Goal: Task Accomplishment & Management: Manage account settings

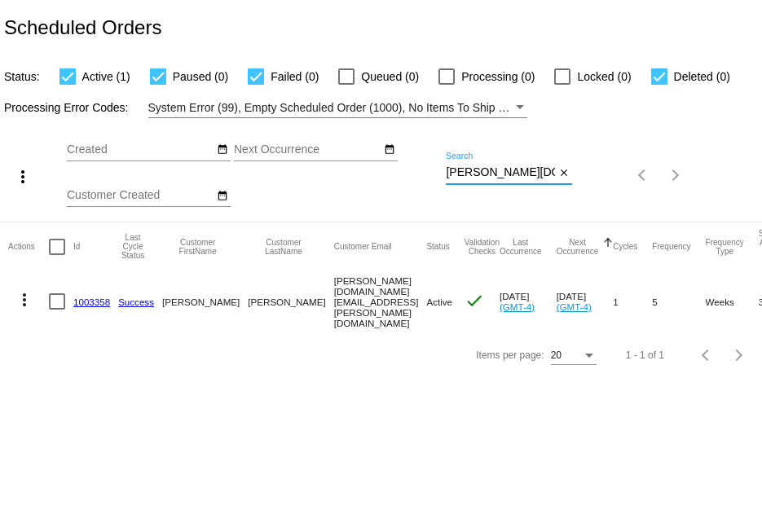
scroll to position [0, 16]
drag, startPoint x: 446, startPoint y: 169, endPoint x: 588, endPoint y: 196, distance: 144.3
click at [588, 196] on div "more_vert Sep Jan Feb Mar Apr 1" at bounding box center [381, 169] width 762 height 103
paste input "christinesain@hot"
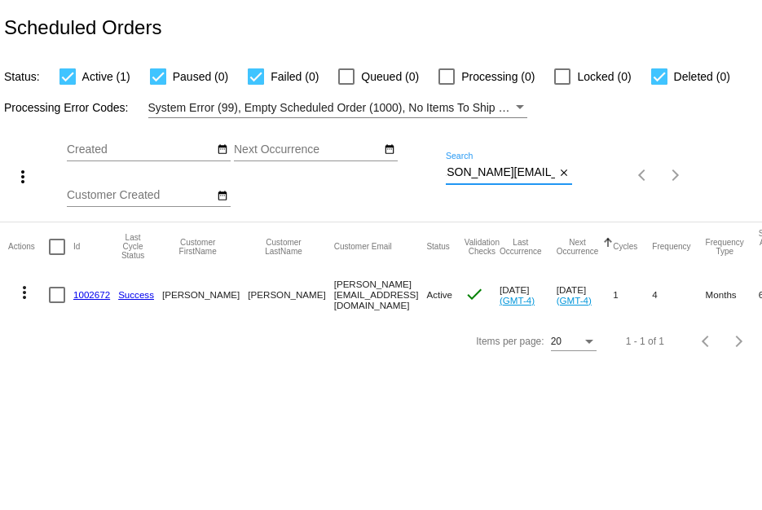
type input "[PERSON_NAME][EMAIL_ADDRESS][DOMAIN_NAME]"
click at [90, 294] on link "1002672" at bounding box center [91, 294] width 37 height 11
drag, startPoint x: 447, startPoint y: 174, endPoint x: 480, endPoint y: 141, distance: 46.1
click at [480, 141] on div "more_vert Sep Jan Feb Mar Apr 1" at bounding box center [381, 169] width 762 height 103
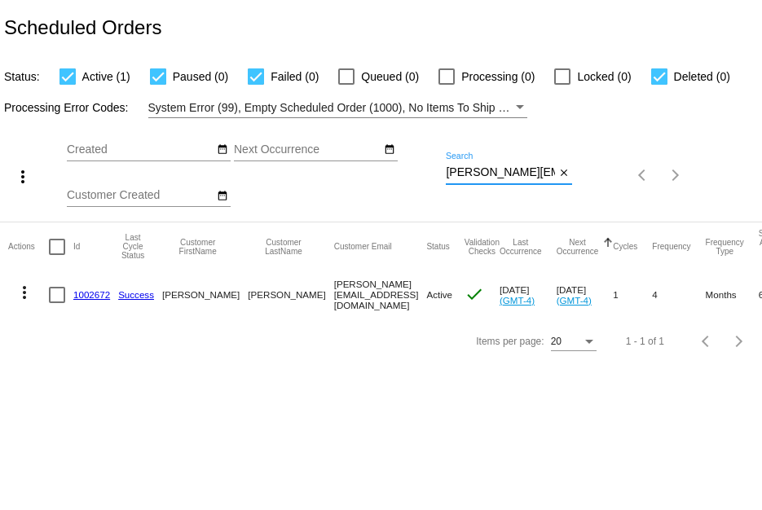
click at [452, 171] on input "christinesain@hotmail.com" at bounding box center [500, 172] width 109 height 13
click at [451, 171] on input "christinesain@hotmail.com" at bounding box center [500, 172] width 109 height 13
click at [447, 175] on input "christinesain@hotmail.com" at bounding box center [500, 172] width 109 height 13
drag, startPoint x: 447, startPoint y: 175, endPoint x: 651, endPoint y: 225, distance: 209.7
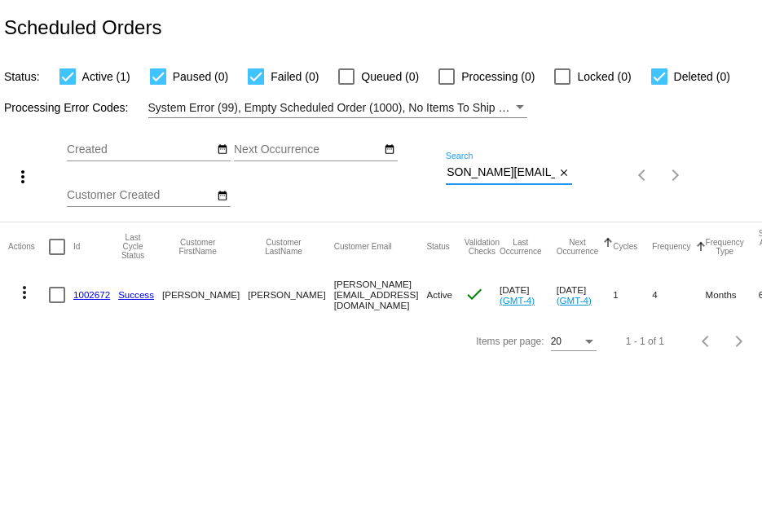
click at [651, 222] on app-dashboard-scheduled-orders "Scheduled Orders Status: Active (1) Paused (0) Failed (0) Queued (0) Processing…" at bounding box center [381, 182] width 762 height 364
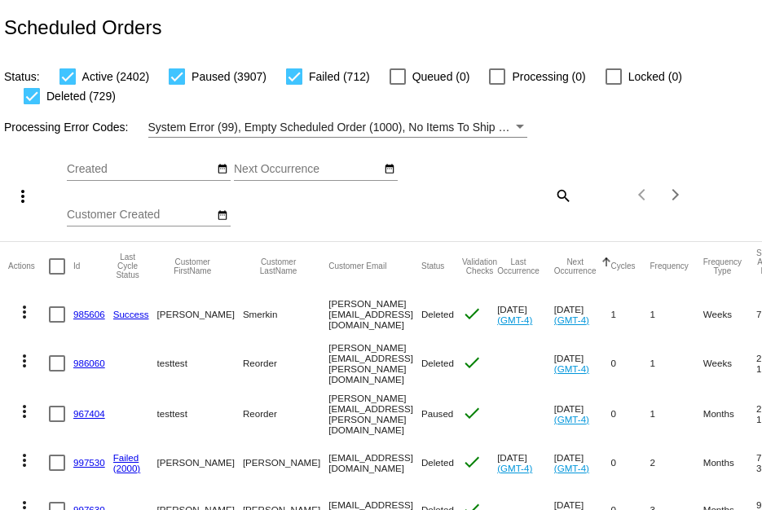
click at [553, 197] on mat-icon "search" at bounding box center [563, 195] width 20 height 25
click at [553, 197] on input "Search" at bounding box center [509, 192] width 126 height 13
paste input "tahoegirl1@aol.com"
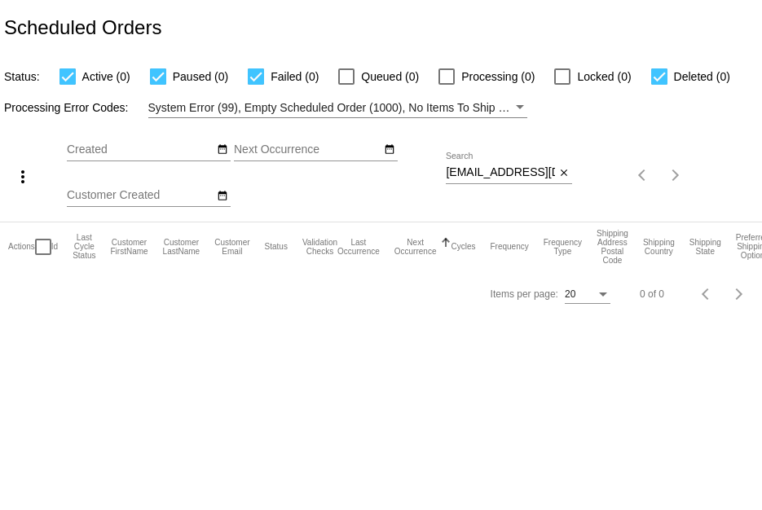
click at [445, 170] on div "Sep Jan Feb Mar Apr Su Mo" at bounding box center [256, 176] width 379 height 92
drag, startPoint x: 446, startPoint y: 171, endPoint x: 495, endPoint y: 257, distance: 99.0
click at [715, 230] on app-dashboard-scheduled-orders "Scheduled Orders Status: Active (0) Paused (0) Failed (0) Queued (0) Processing…" at bounding box center [381, 158] width 762 height 317
paste input "taxweenie1@gmai"
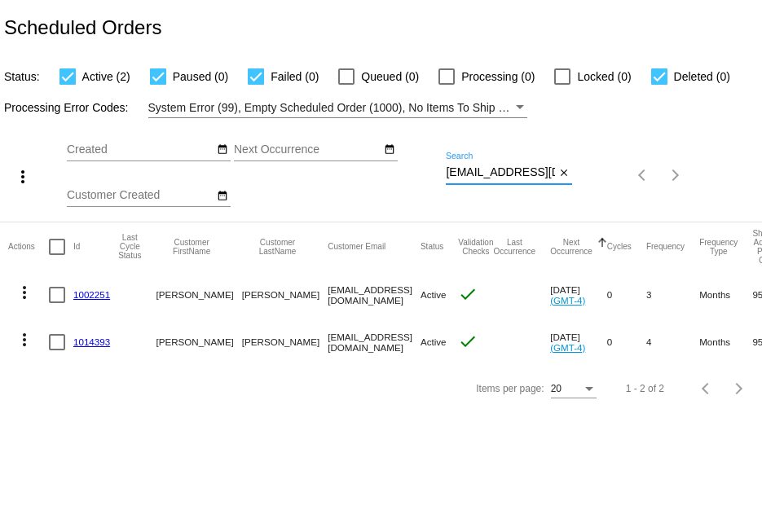
type input "taxweenie1@gmail.com"
click at [101, 294] on link "1002251" at bounding box center [91, 294] width 37 height 11
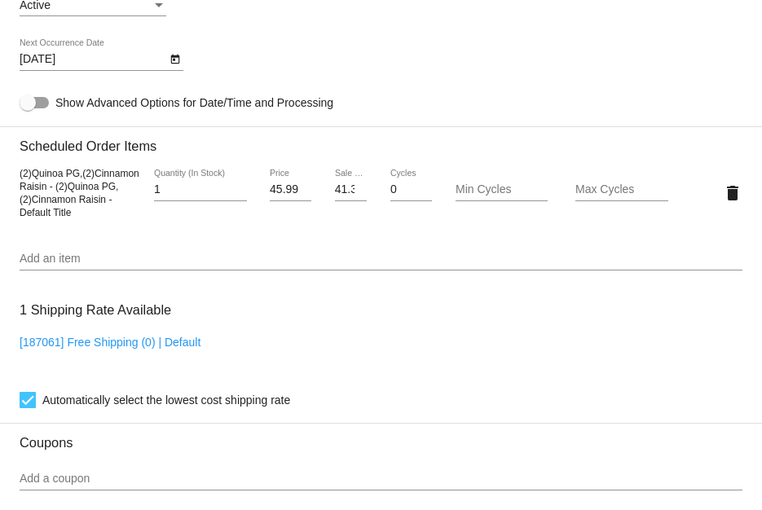
scroll to position [815, 0]
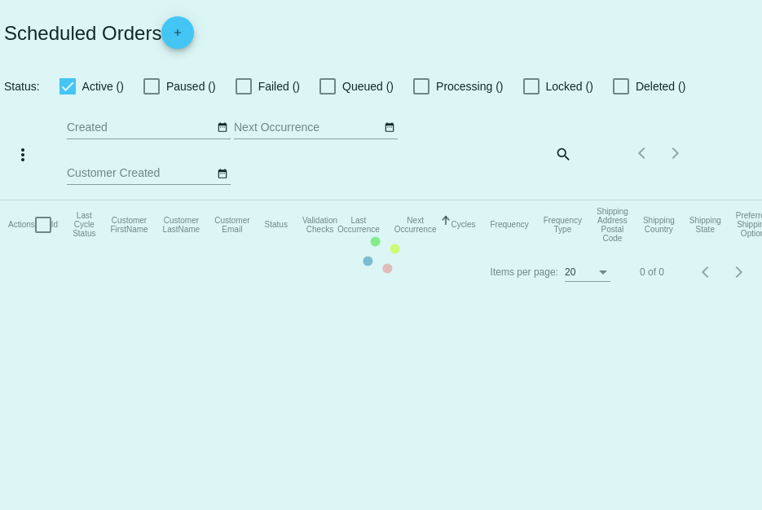
checkbox input "true"
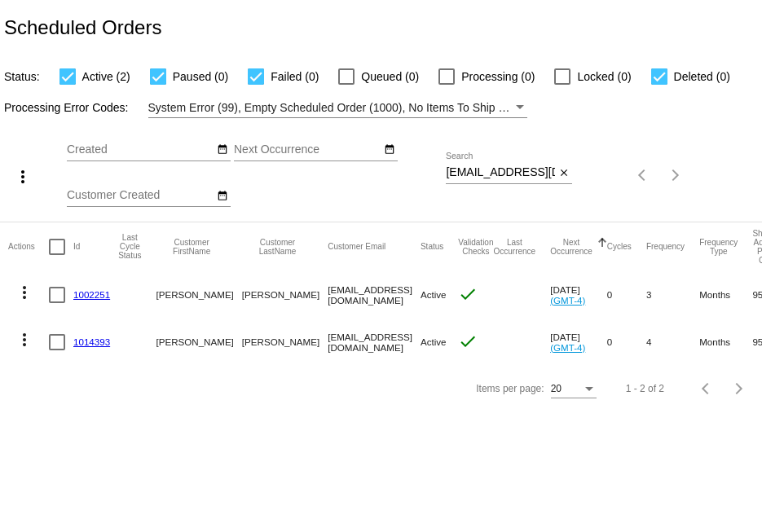
click at [95, 345] on link "1014393" at bounding box center [91, 342] width 37 height 11
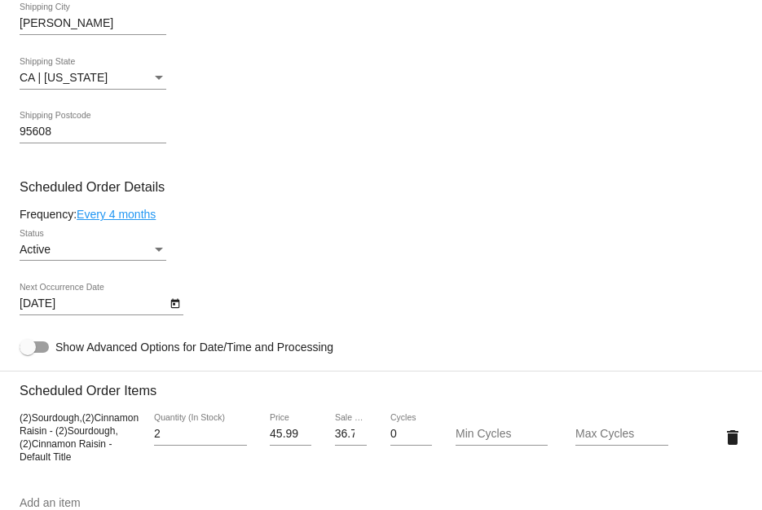
scroll to position [733, 0]
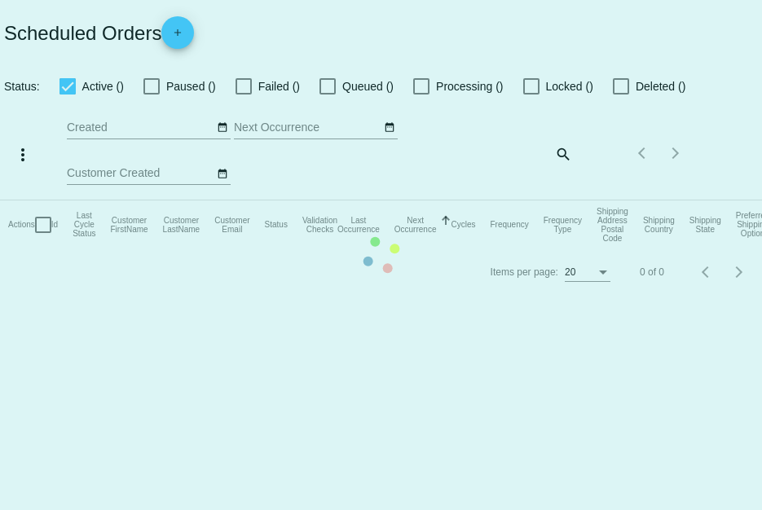
checkbox input "true"
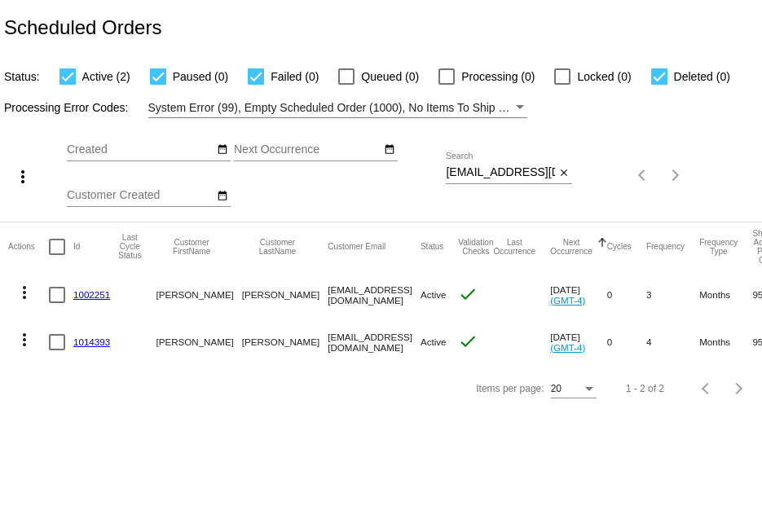
click at [86, 287] on mat-cell "1002251" at bounding box center [95, 294] width 45 height 47
click at [86, 289] on link "1002251" at bounding box center [91, 294] width 37 height 11
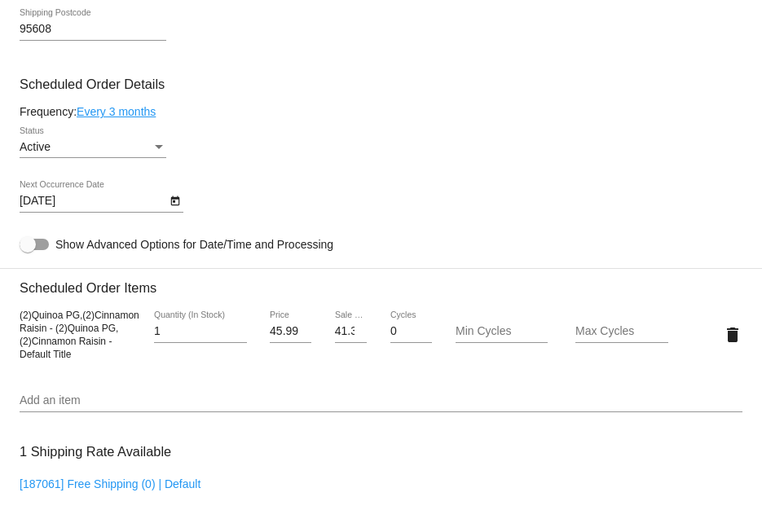
scroll to position [733, 0]
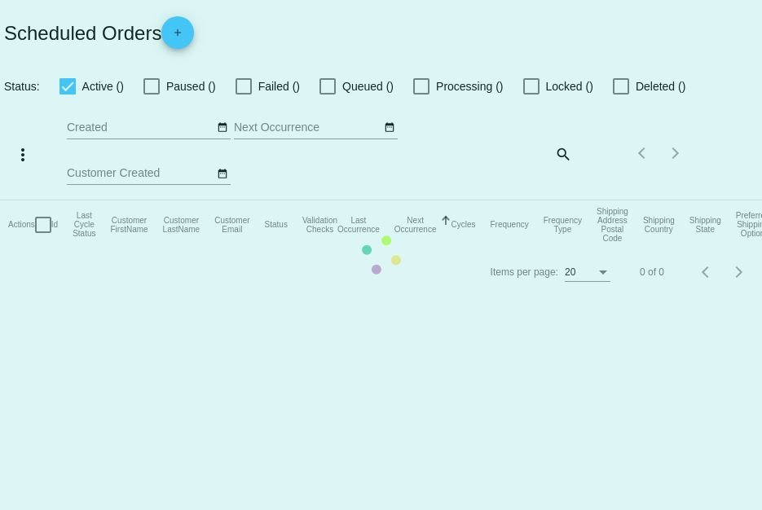
checkbox input "true"
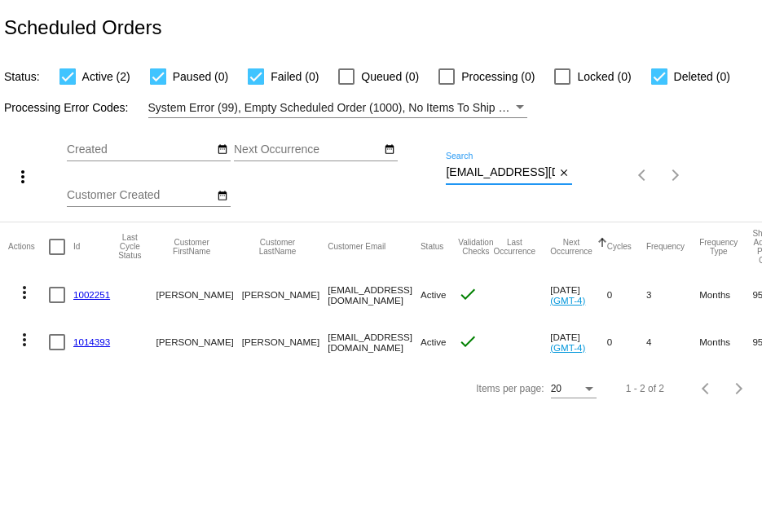
click at [446, 170] on input "taxweenie1@gmail.com" at bounding box center [500, 172] width 109 height 13
click at [649, 187] on div "more_vert Sep Jan Feb Mar Apr 1" at bounding box center [381, 169] width 762 height 103
paste input "shimonicoaching"
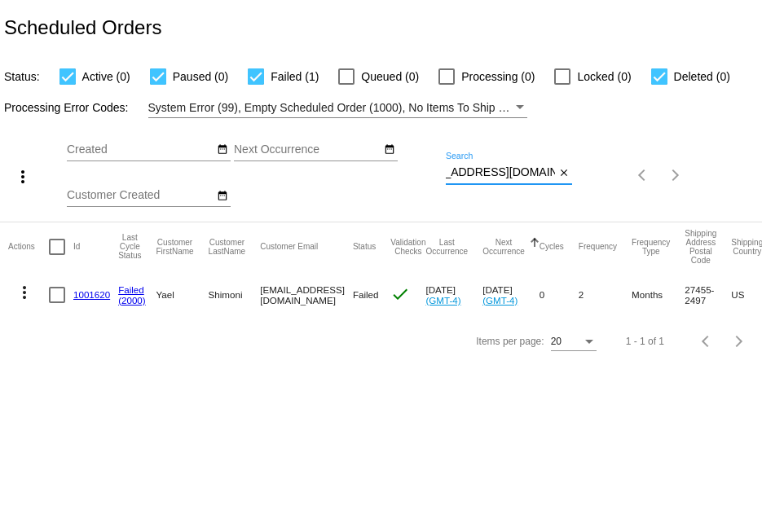
type input "shimonicoaching@gmail.com"
click at [85, 297] on link "1001620" at bounding box center [91, 294] width 37 height 11
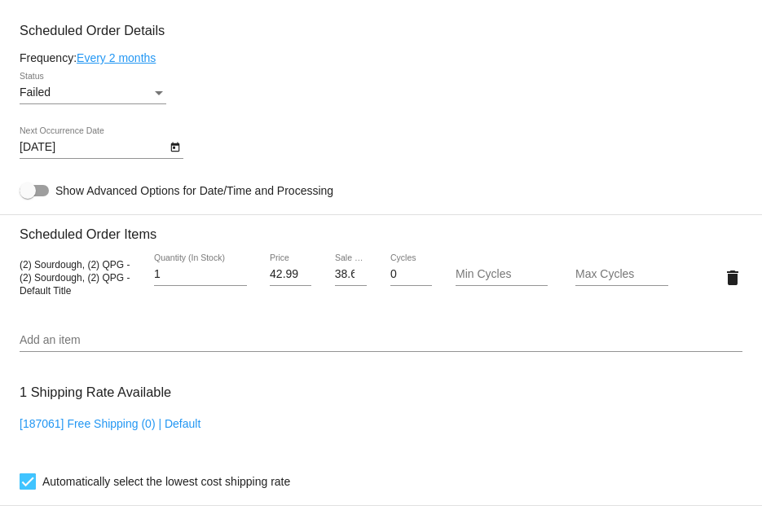
scroll to position [896, 0]
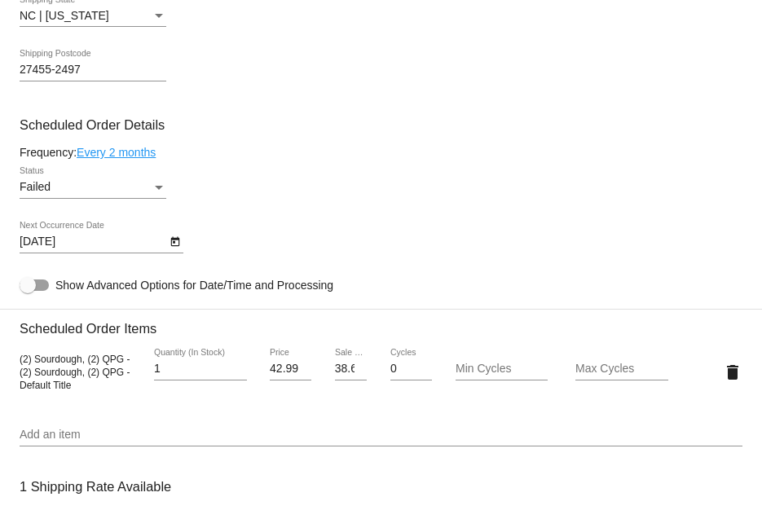
click at [95, 187] on div "Failed" at bounding box center [86, 187] width 132 height 13
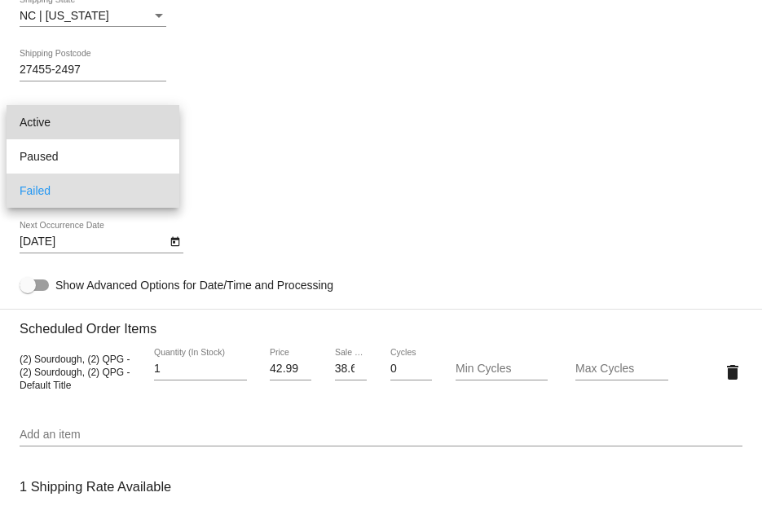
click at [83, 138] on span "Active" at bounding box center [93, 122] width 147 height 34
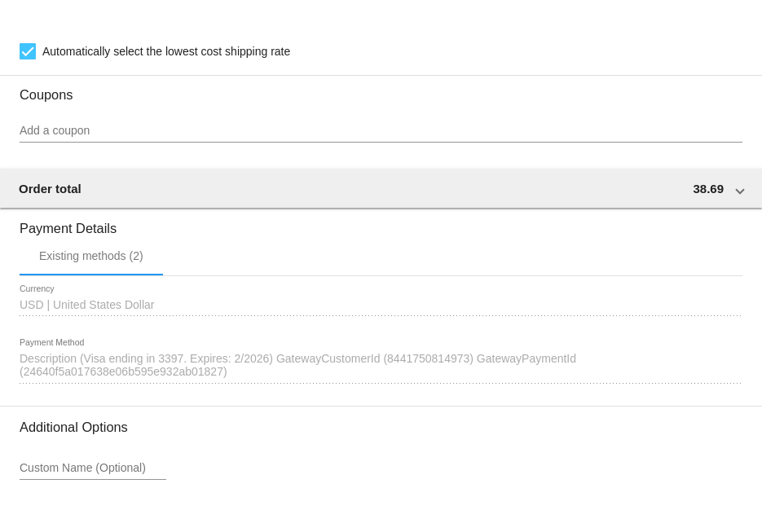
scroll to position [1552, 0]
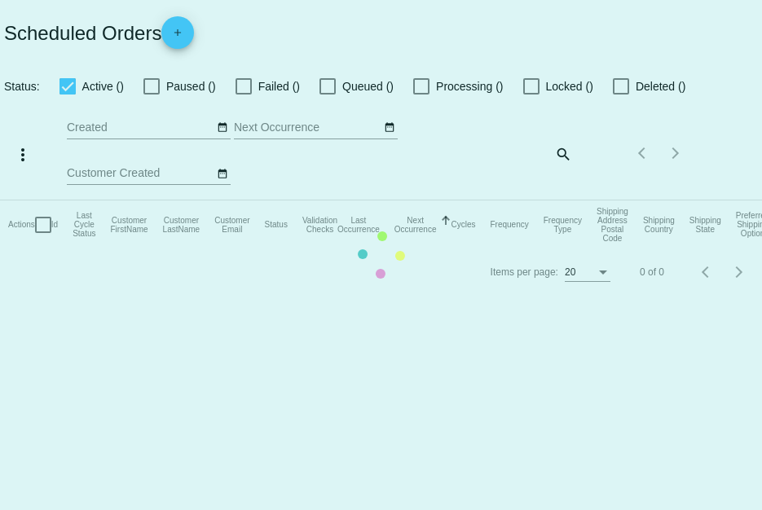
checkbox input "true"
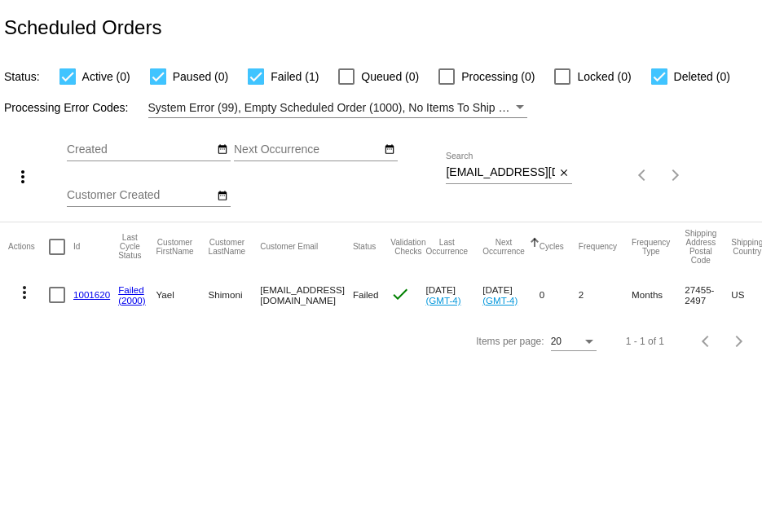
click at [21, 291] on mat-icon "more_vert" at bounding box center [25, 293] width 20 height 20
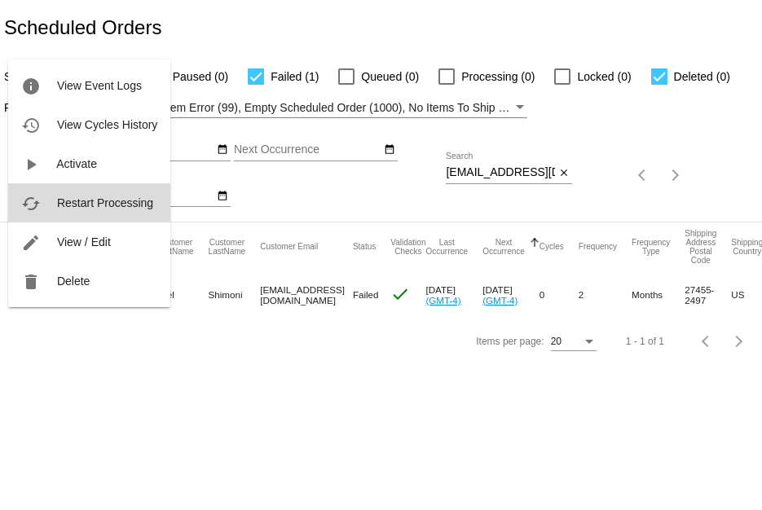
click at [94, 202] on span "Restart Processing" at bounding box center [105, 202] width 96 height 13
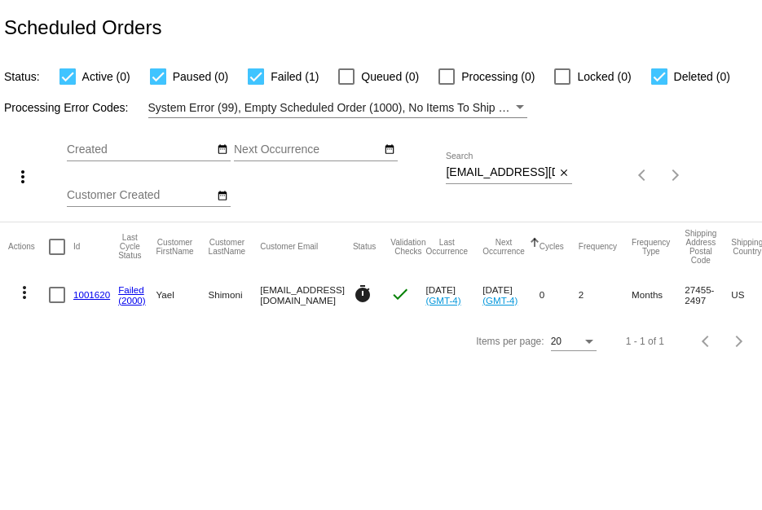
click at [92, 290] on link "1001620" at bounding box center [91, 294] width 37 height 11
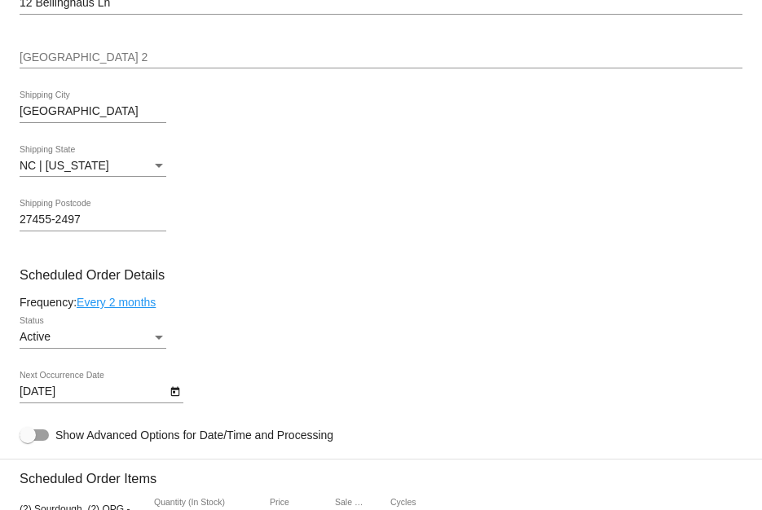
scroll to position [733, 0]
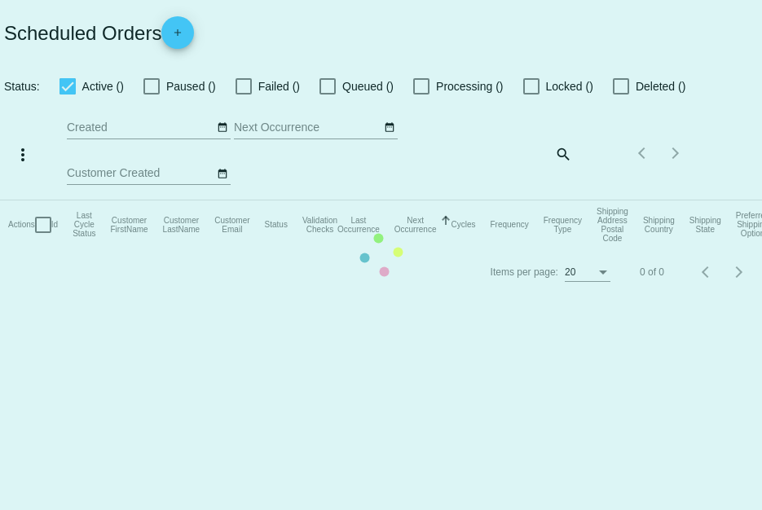
checkbox input "true"
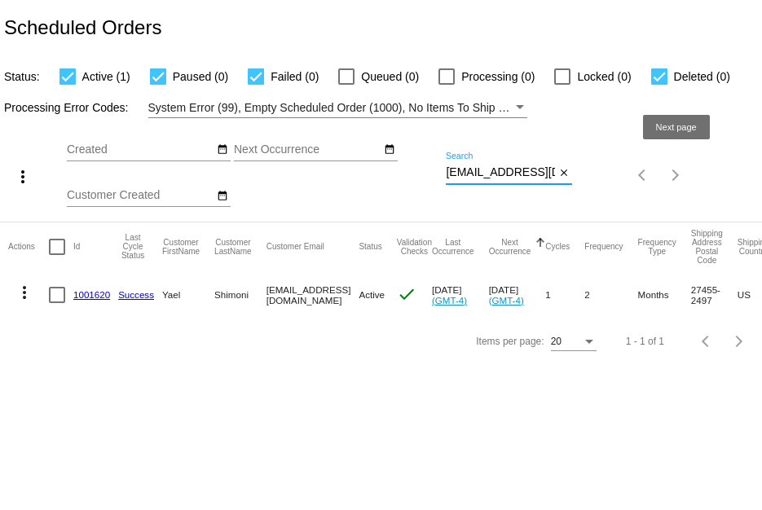
scroll to position [0, 39]
click at [668, 170] on div "more_vert Sep Jan Feb Mar Apr 1" at bounding box center [381, 169] width 762 height 103
paste input "Tamalaneb"
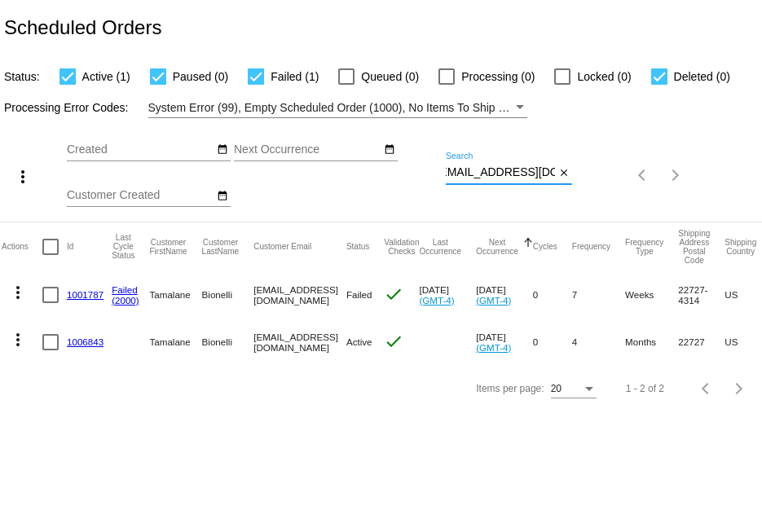
scroll to position [0, 0]
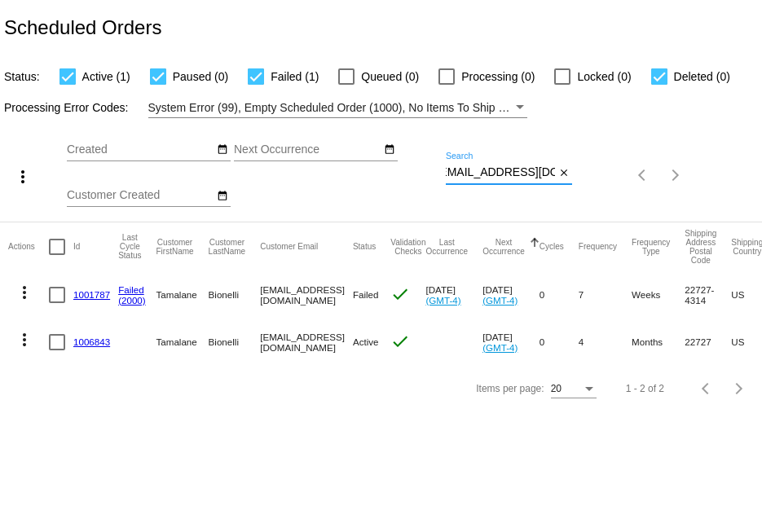
type input "Tamalaneb@gmail.com"
click at [100, 284] on mat-cell "1001787" at bounding box center [95, 294] width 45 height 47
click at [99, 292] on link "1001787" at bounding box center [91, 294] width 37 height 11
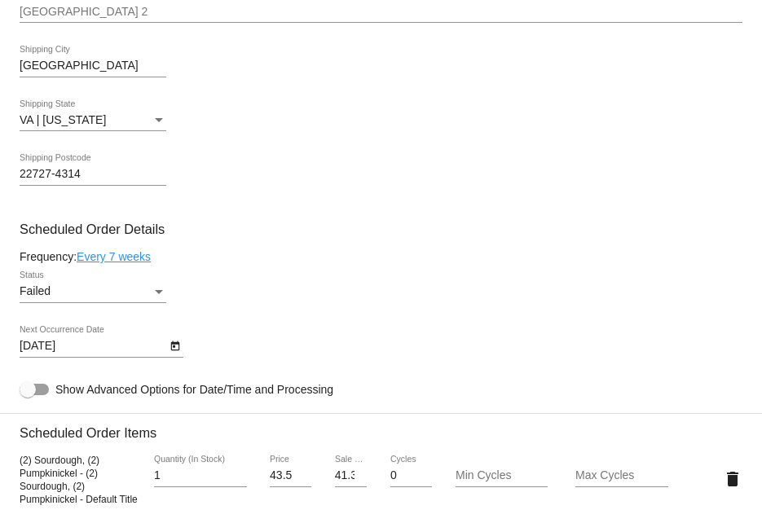
scroll to position [896, 0]
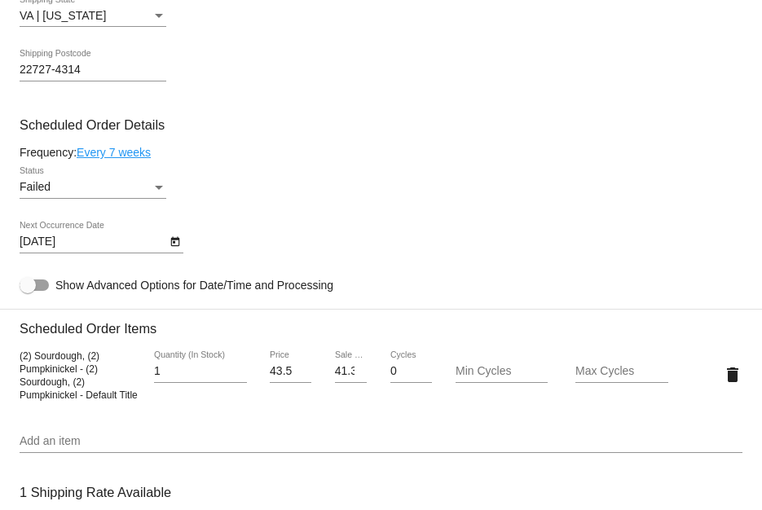
click at [68, 194] on div "Failed" at bounding box center [86, 187] width 132 height 13
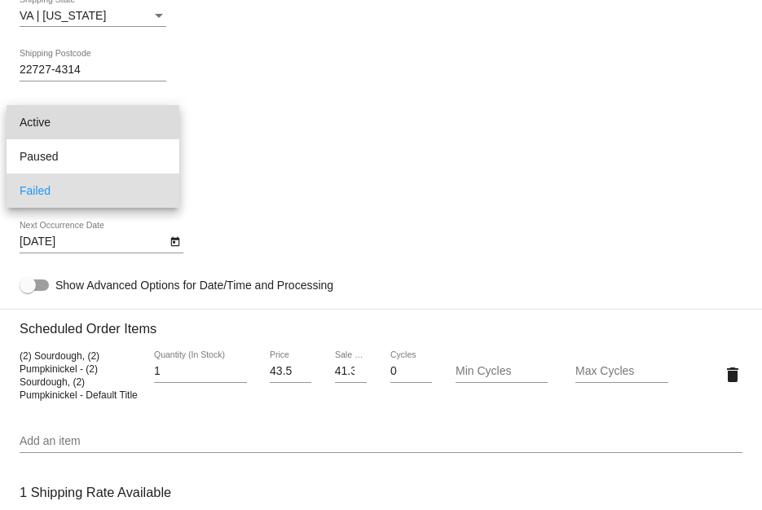
click at [81, 116] on span "Active" at bounding box center [93, 122] width 147 height 34
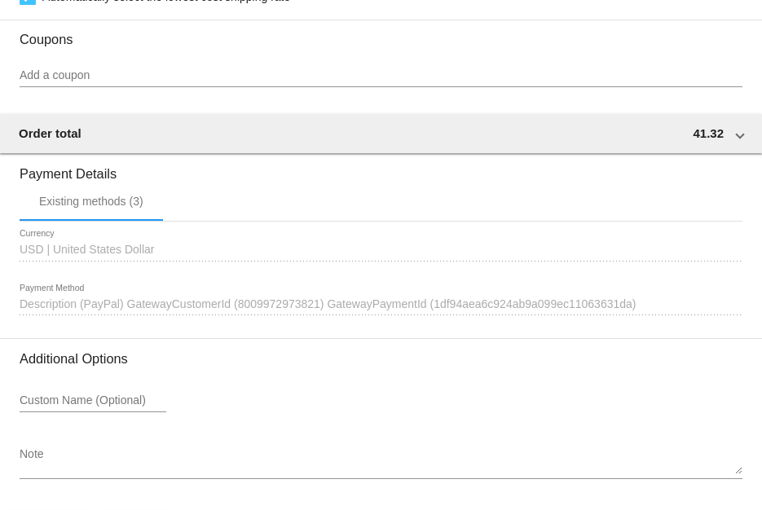
scroll to position [1548, 0]
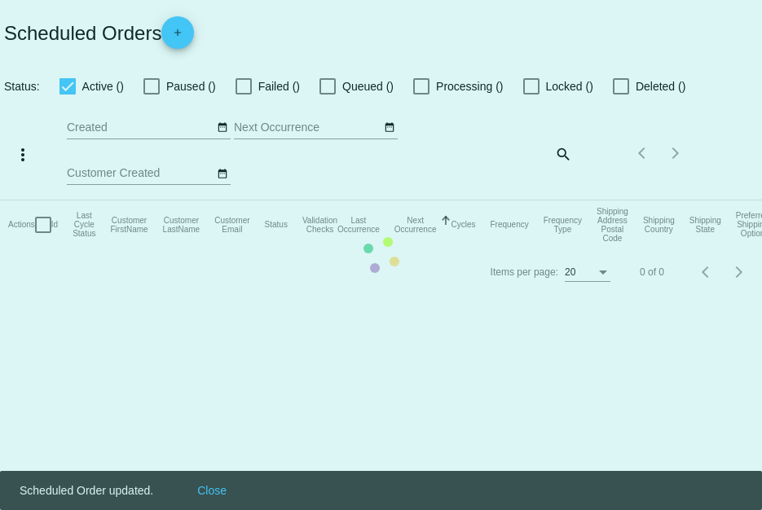
checkbox input "true"
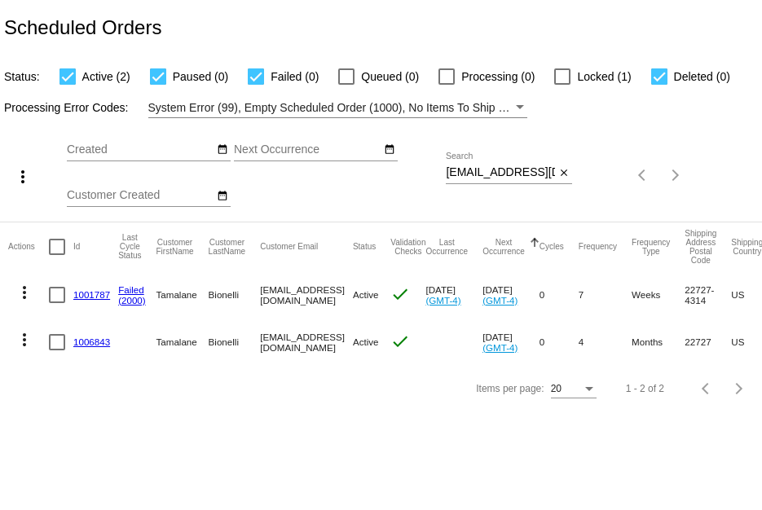
click at [92, 291] on link "1001787" at bounding box center [91, 294] width 37 height 11
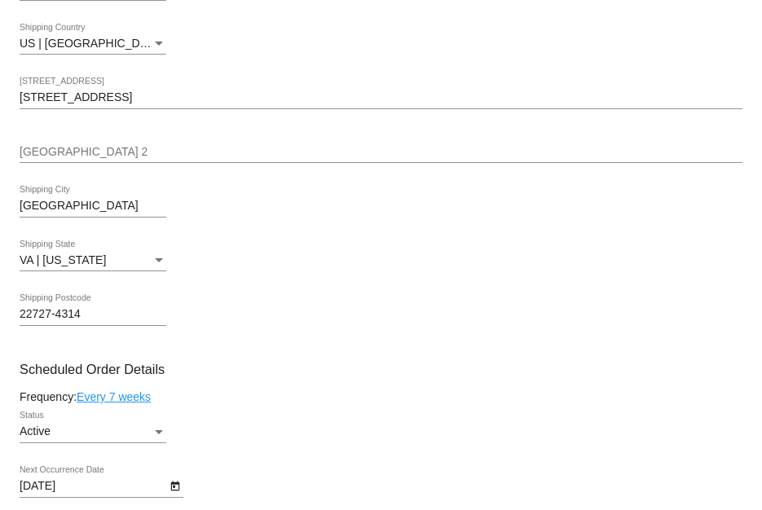
scroll to position [733, 0]
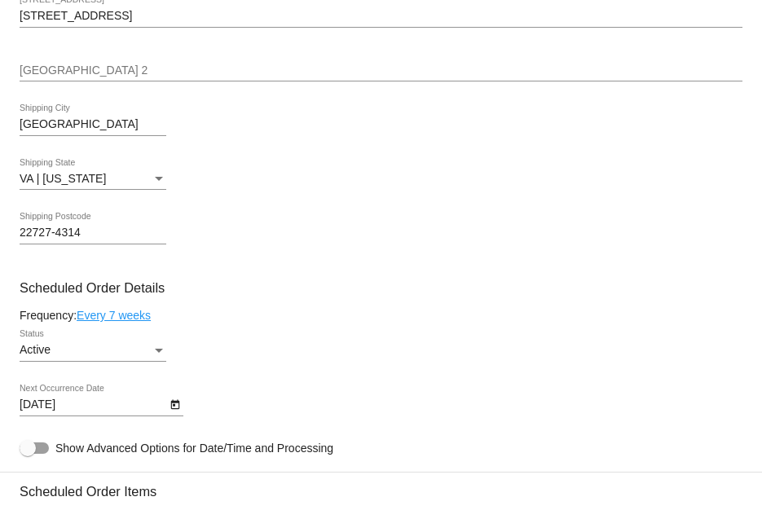
click at [133, 408] on body "arrow_back Scheduled Order #1001787 Active more_vert Last Processing Cycle ID: …" at bounding box center [381, 255] width 762 height 510
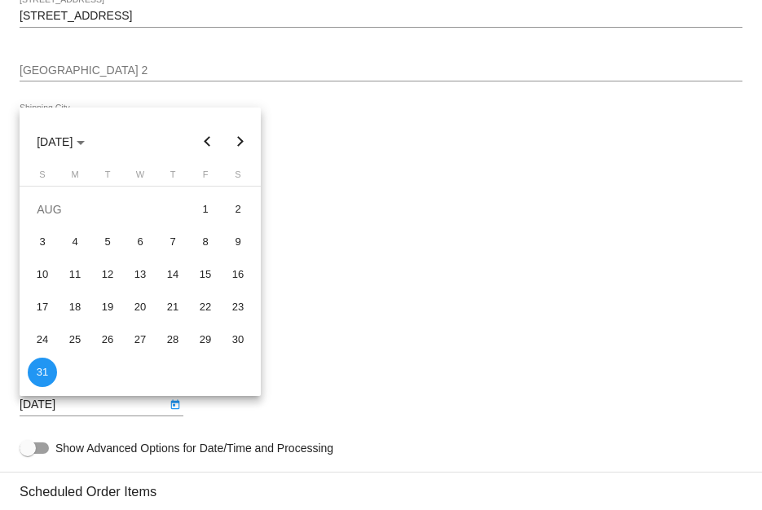
click at [385, 198] on div at bounding box center [381, 255] width 762 height 510
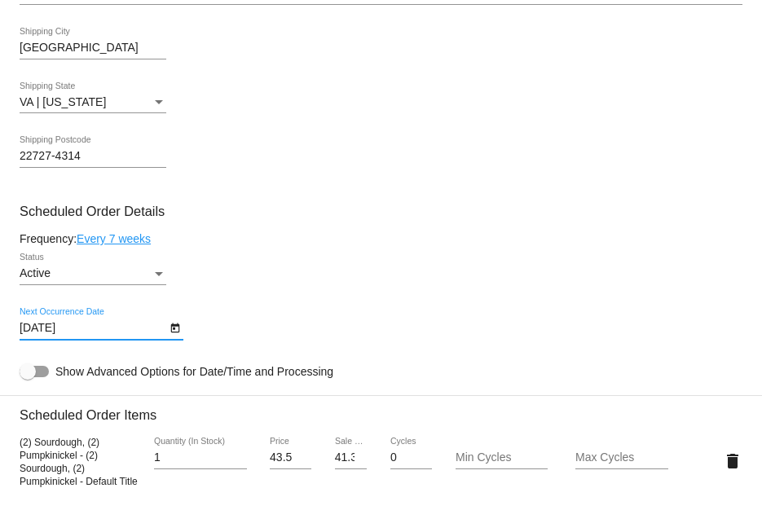
scroll to position [896, 0]
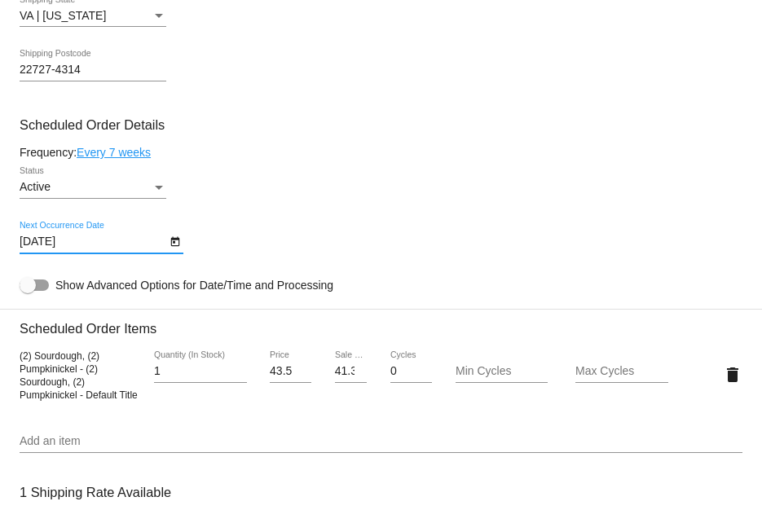
click at [158, 249] on input "8/31/2025" at bounding box center [93, 242] width 147 height 13
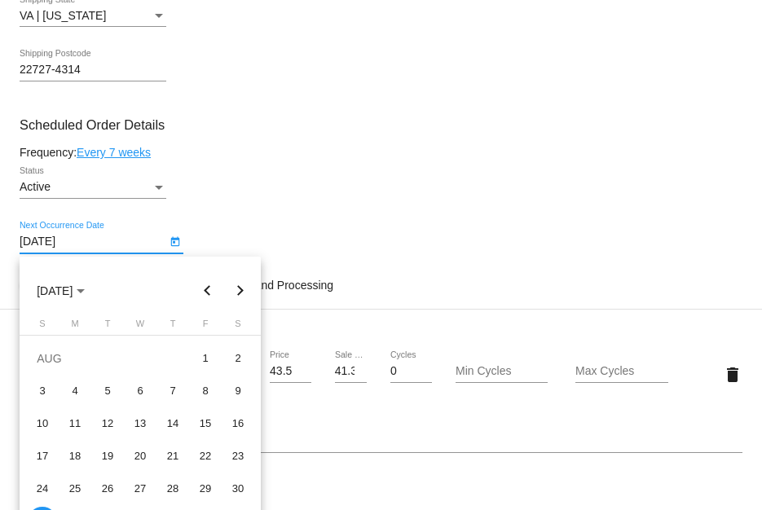
click at [214, 147] on div at bounding box center [381, 255] width 762 height 510
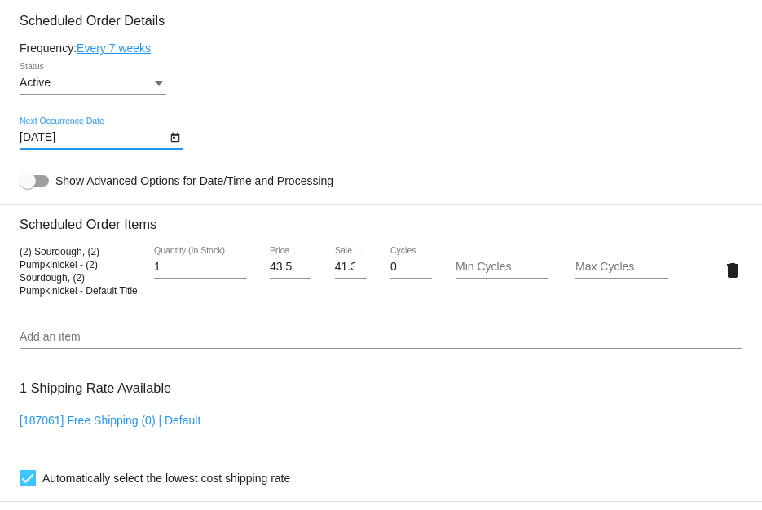
scroll to position [1059, 0]
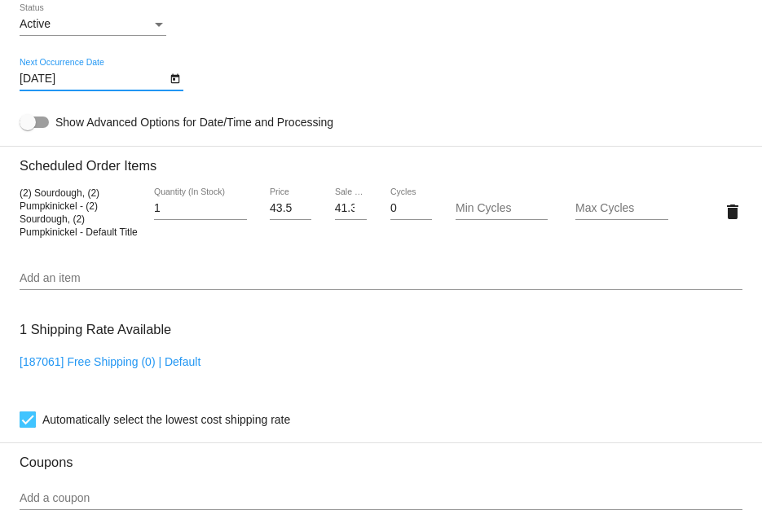
click at [170, 84] on icon "Open calendar" at bounding box center [174, 79] width 9 height 10
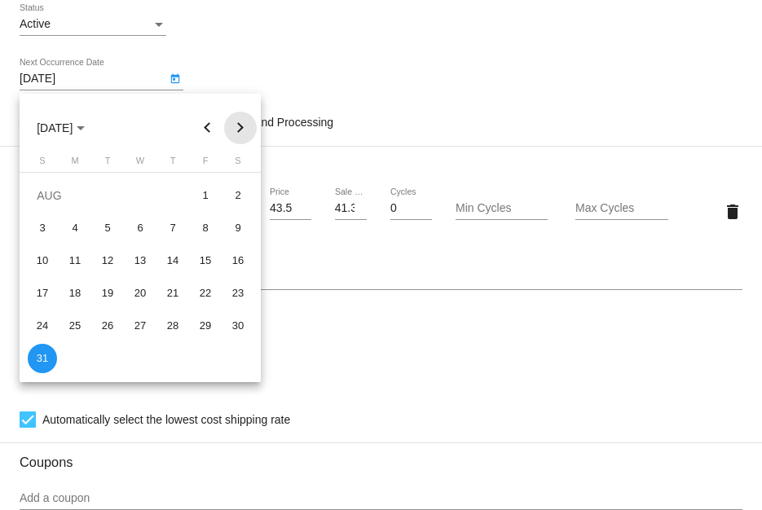
click at [240, 125] on button "Next month" at bounding box center [240, 128] width 33 height 33
click at [211, 123] on button "Previous month" at bounding box center [208, 128] width 33 height 33
click at [252, 55] on div at bounding box center [381, 255] width 762 height 510
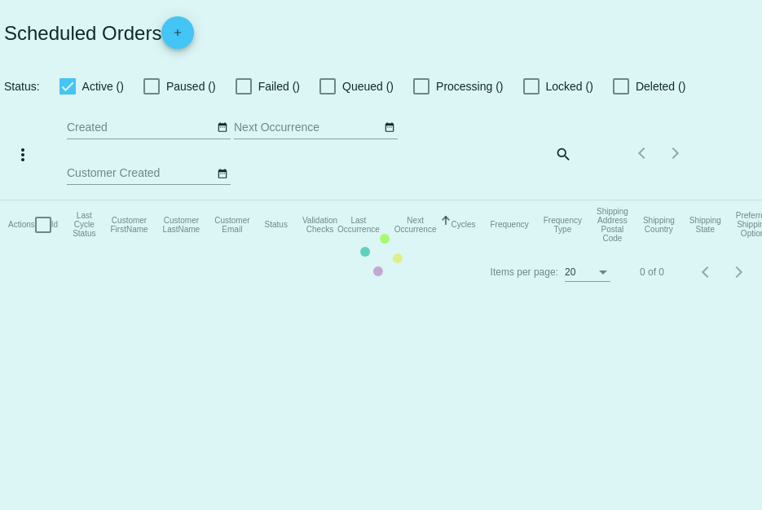
checkbox input "true"
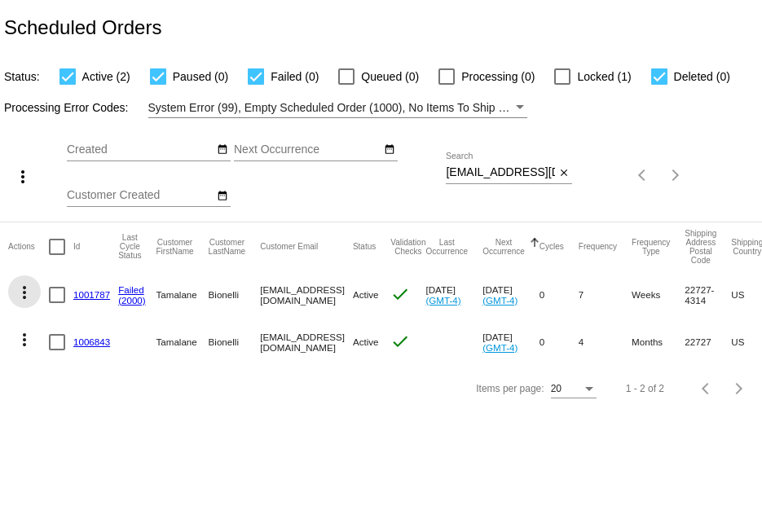
click at [32, 290] on mat-icon "more_vert" at bounding box center [25, 293] width 20 height 20
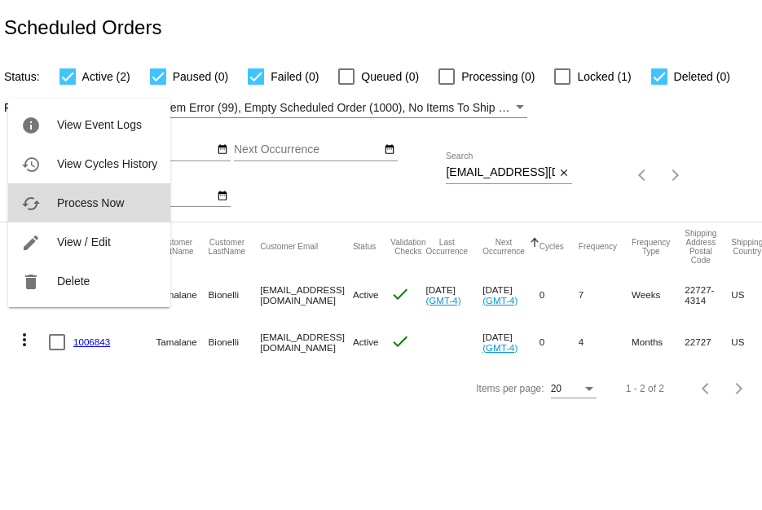
click at [73, 204] on span "Process Now" at bounding box center [90, 202] width 67 height 13
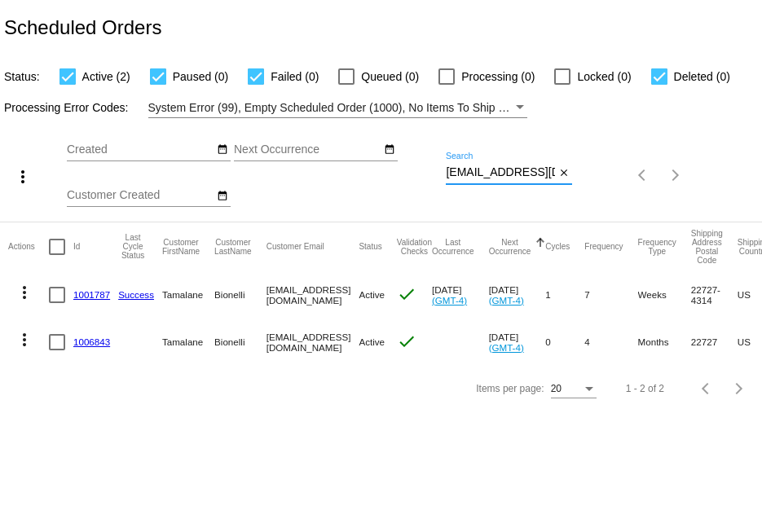
click at [449, 176] on input "Tamalaneb@gmail.com" at bounding box center [500, 172] width 109 height 13
drag, startPoint x: 449, startPoint y: 172, endPoint x: 637, endPoint y: 223, distance: 195.1
click at [637, 223] on app-dashboard-scheduled-orders "Scheduled Orders Status: Active (2) Paused (0) Failed (0) Queued (0) Processing…" at bounding box center [381, 206] width 762 height 412
paste input "susaninca77@hot"
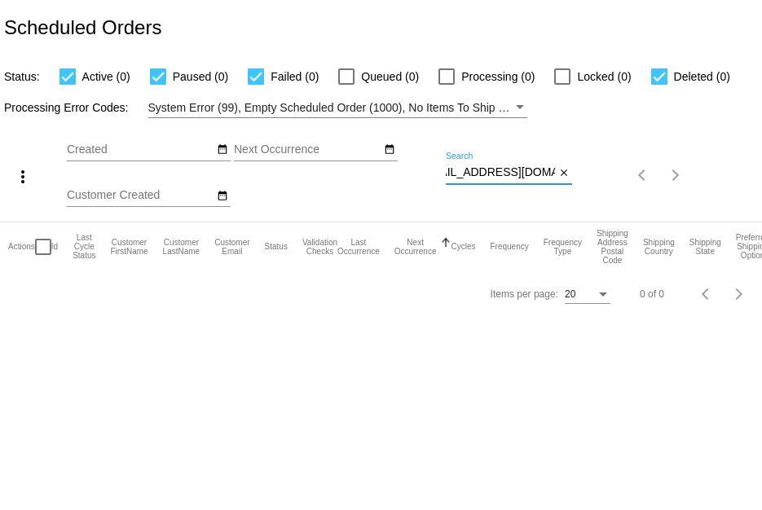
scroll to position [0, 0]
click at [446, 176] on input "susaninca77@hotmail.com" at bounding box center [500, 172] width 109 height 13
drag, startPoint x: 446, startPoint y: 177, endPoint x: 590, endPoint y: 208, distance: 147.5
click at [590, 208] on div "more_vert Sep Jan Feb Mar Apr 1" at bounding box center [381, 169] width 762 height 103
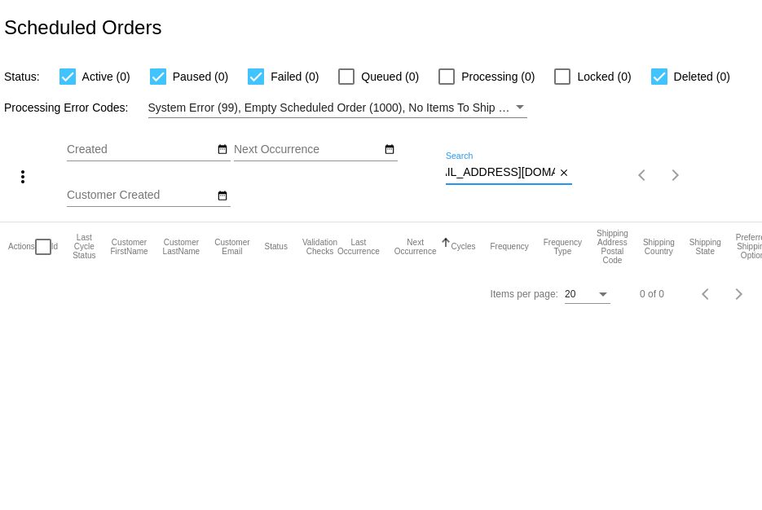
paste input "Susan Steinle"
drag, startPoint x: 448, startPoint y: 170, endPoint x: 538, endPoint y: 177, distance: 89.9
click at [538, 177] on input "Susan Steinle" at bounding box center [500, 172] width 109 height 13
paste input "f.hobbs@aol.com"
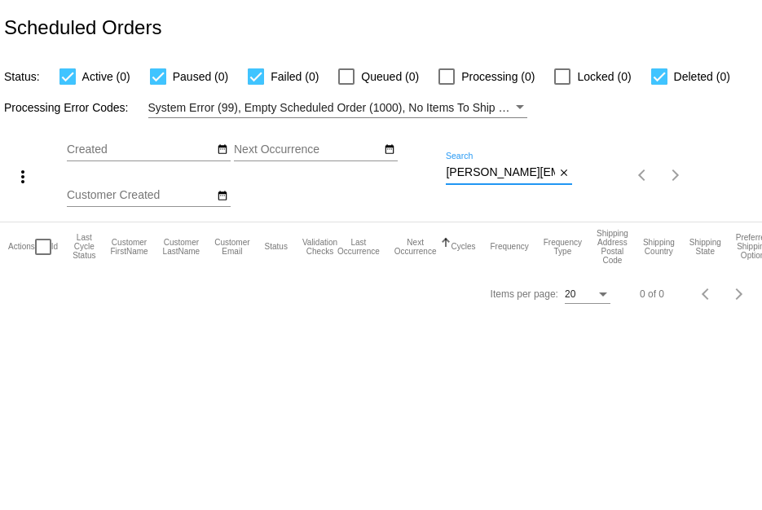
drag, startPoint x: 447, startPoint y: 174, endPoint x: 662, endPoint y: 164, distance: 215.4
click at [662, 164] on div "more_vert Sep Jan Feb Mar Apr 1" at bounding box center [381, 169] width 762 height 103
paste input "[EMAIL_ADDRESS][DOMAIN_NAME]"
type input "[EMAIL_ADDRESS][DOMAIN_NAME]"
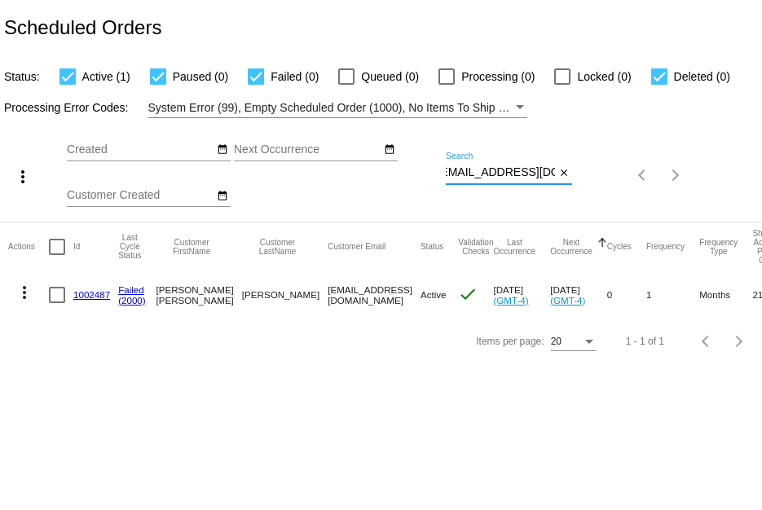
click at [87, 295] on link "1002487" at bounding box center [91, 294] width 37 height 11
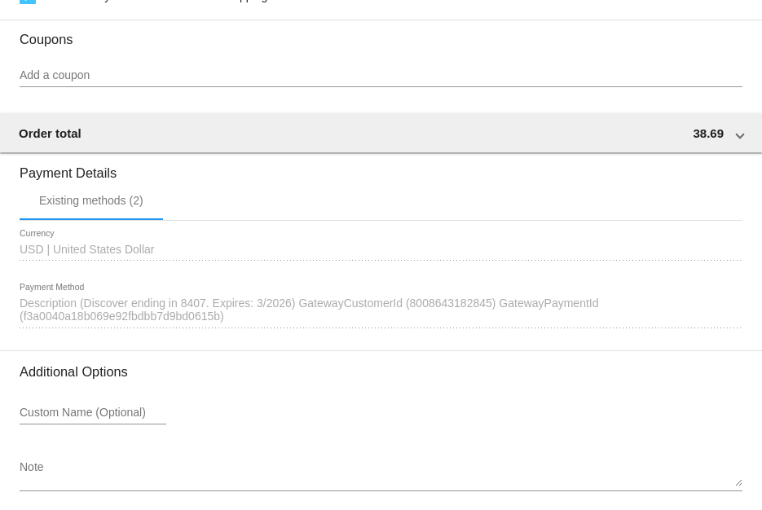
scroll to position [1552, 0]
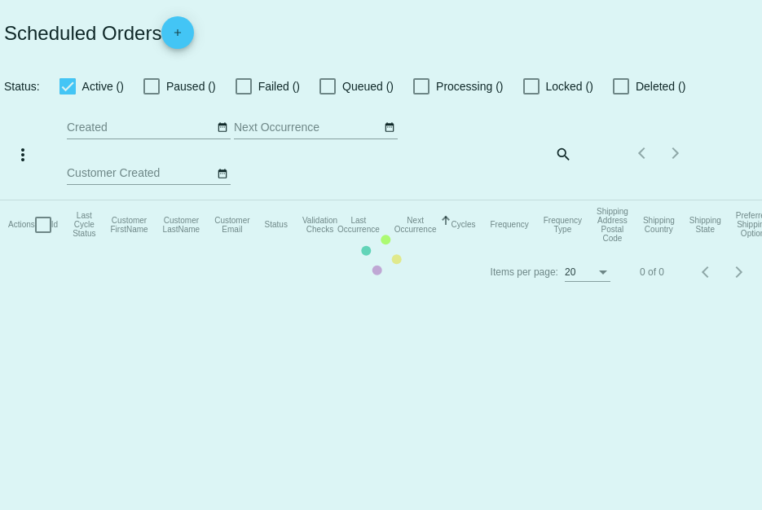
checkbox input "true"
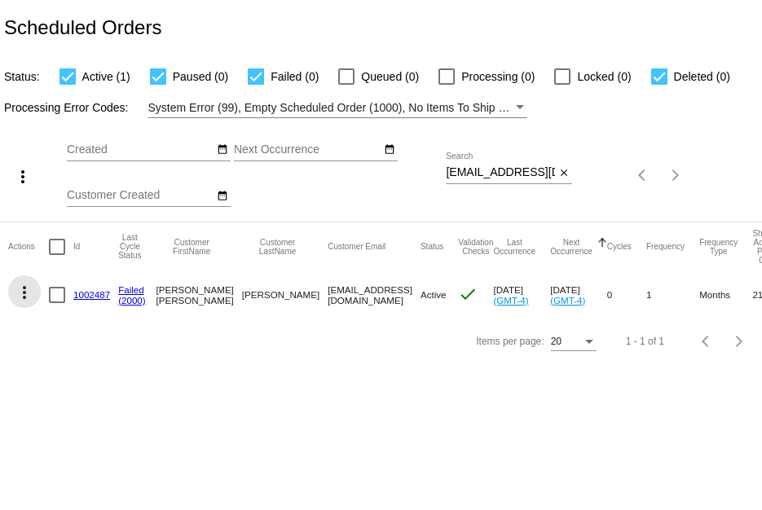
click at [26, 292] on mat-icon "more_vert" at bounding box center [25, 293] width 20 height 20
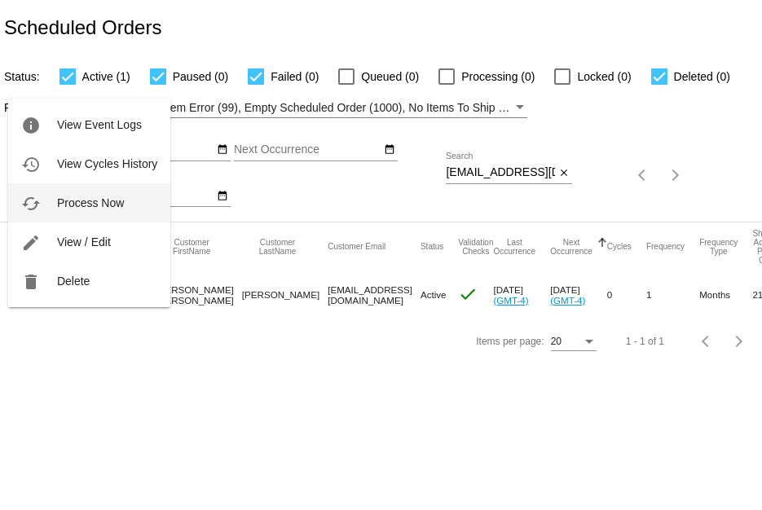
click at [45, 210] on button "cached Process Now" at bounding box center [89, 202] width 162 height 39
